Goal: Check status: Check status

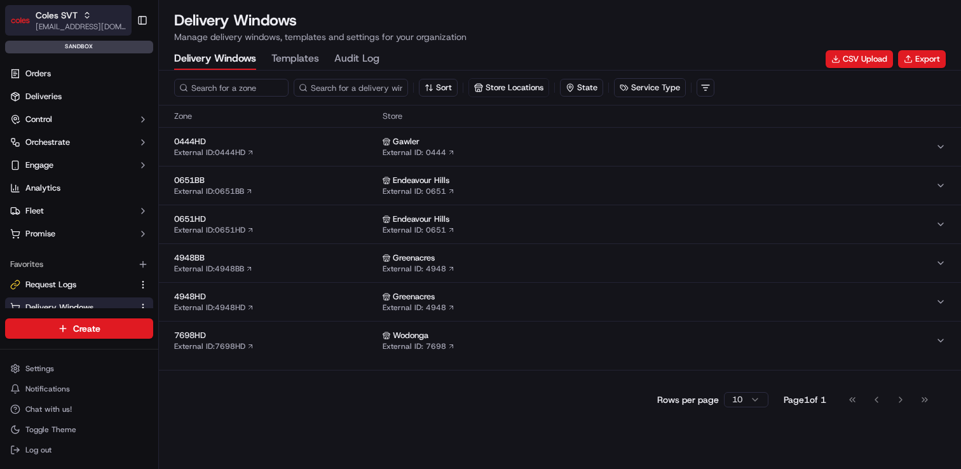
click at [78, 15] on div "Coles SVT" at bounding box center [81, 15] width 91 height 13
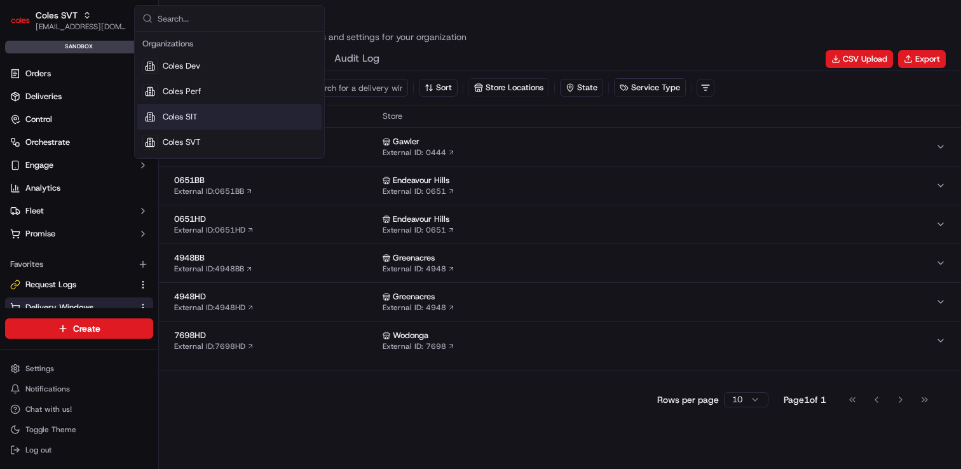
click at [222, 118] on div "Coles SIT" at bounding box center [229, 116] width 184 height 25
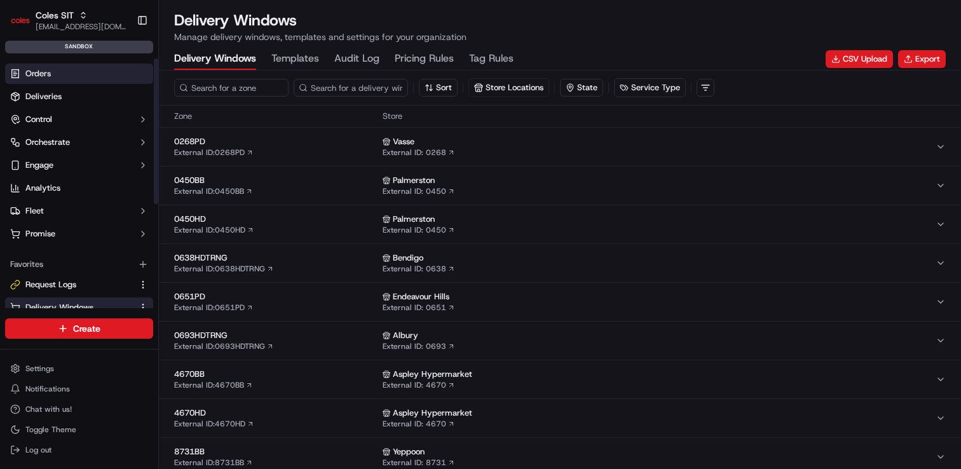
click at [78, 76] on link "Orders" at bounding box center [79, 74] width 148 height 20
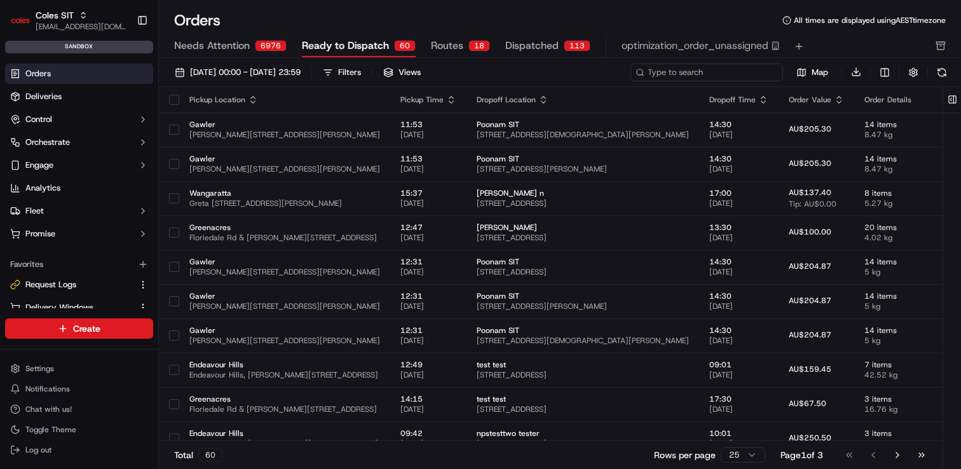
click at [727, 76] on input at bounding box center [707, 73] width 153 height 18
paste input "232150281"
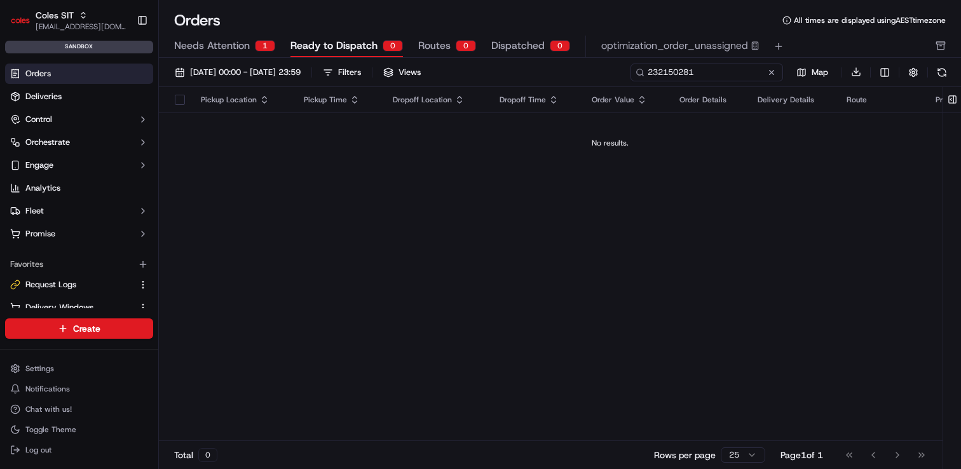
type input "232150281"
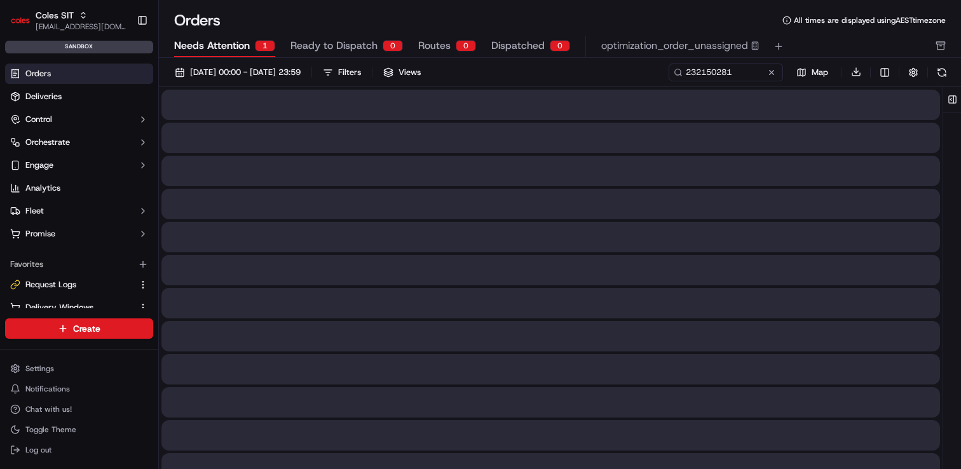
click at [214, 44] on span "Needs Attention" at bounding box center [212, 45] width 76 height 15
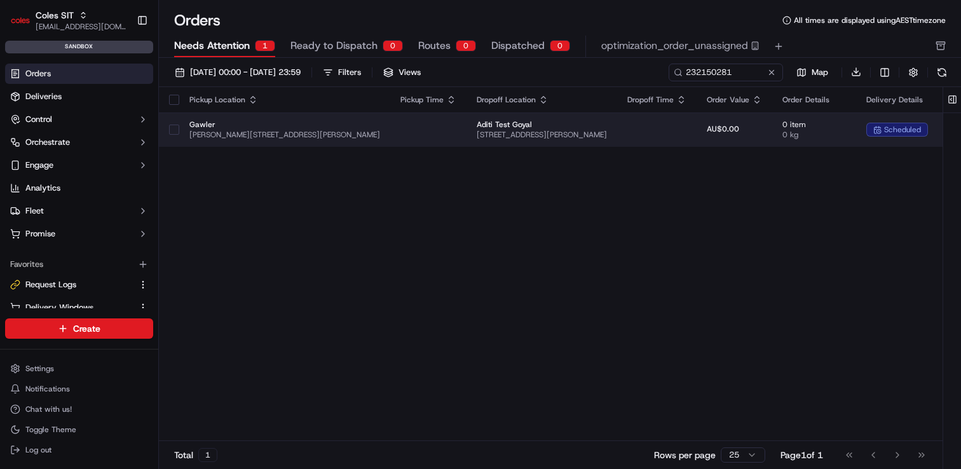
click at [641, 130] on td at bounding box center [656, 130] width 79 height 34
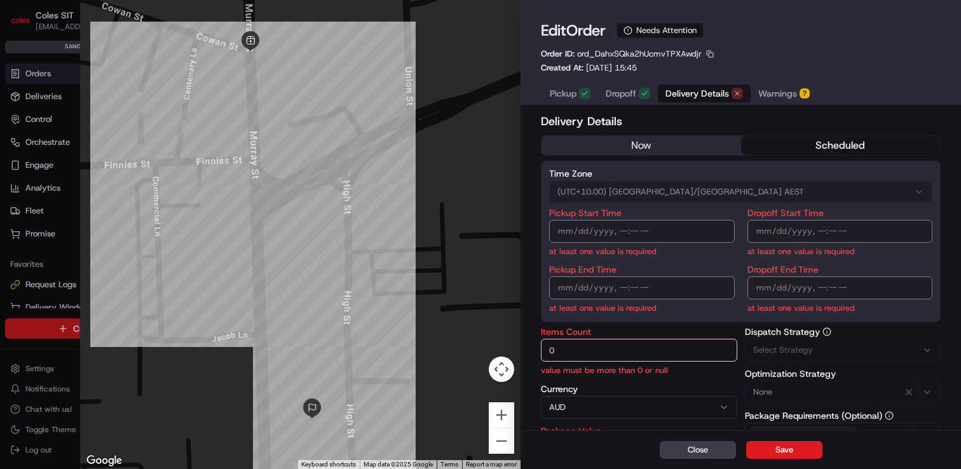
click at [704, 98] on span "Delivery Details" at bounding box center [698, 93] width 64 height 13
click at [398, 92] on div at bounding box center [300, 234] width 441 height 469
